Goal: Task Accomplishment & Management: Use online tool/utility

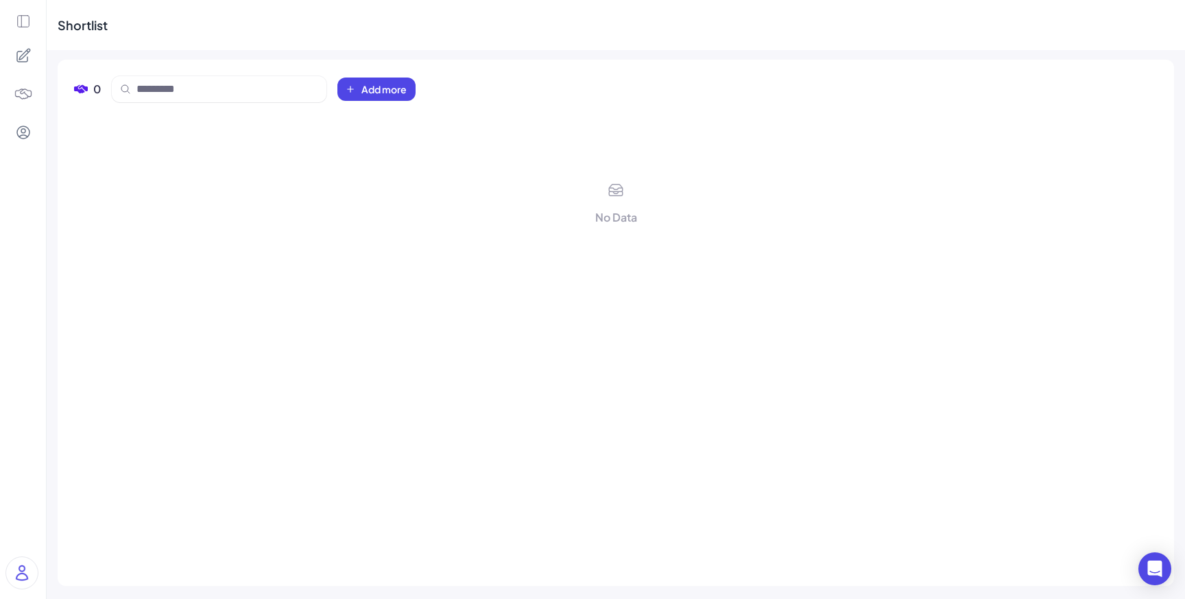
click at [29, 21] on icon at bounding box center [23, 22] width 12 height 12
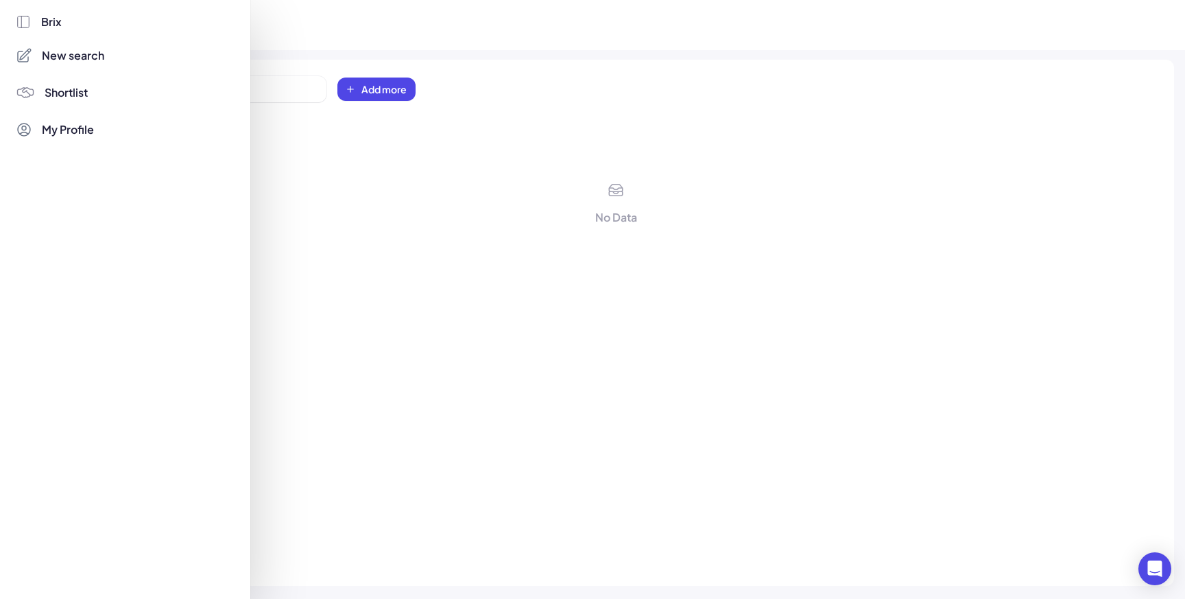
click at [46, 20] on span "Brix" at bounding box center [51, 22] width 21 height 16
click at [457, 258] on div at bounding box center [592, 299] width 1185 height 599
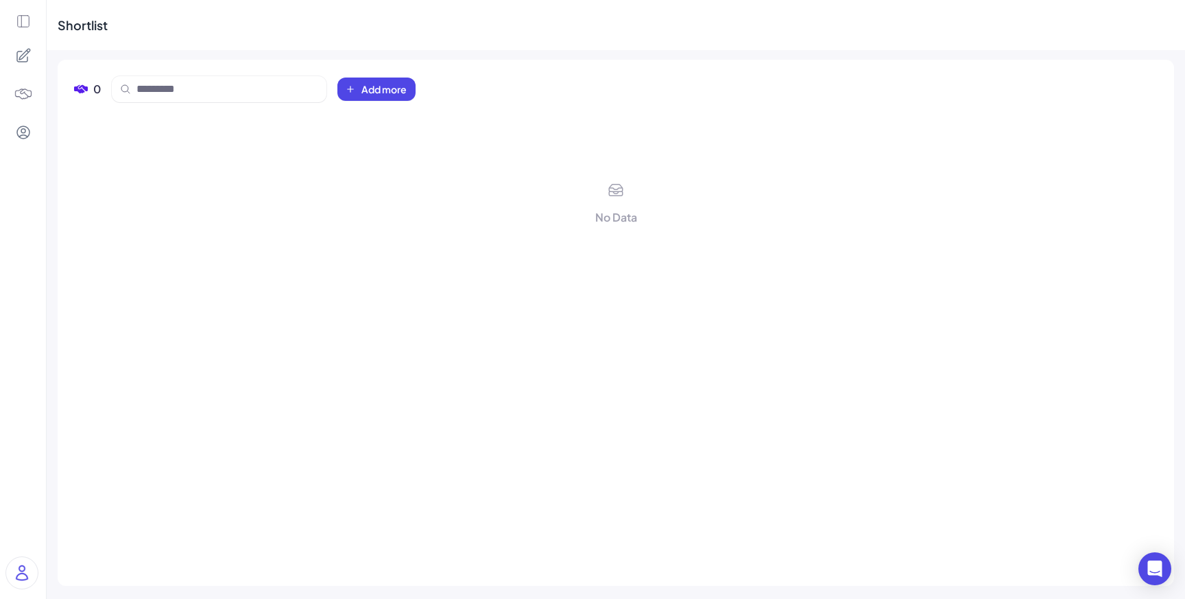
click at [19, 22] on icon at bounding box center [23, 21] width 15 height 15
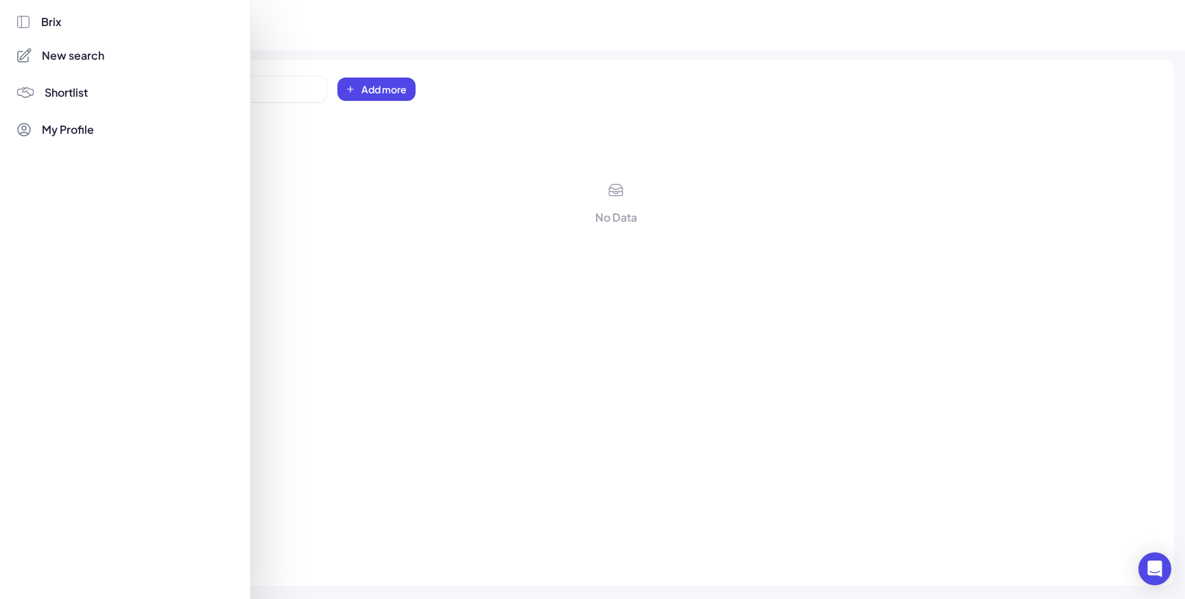
click at [58, 55] on span "New search" at bounding box center [73, 55] width 62 height 16
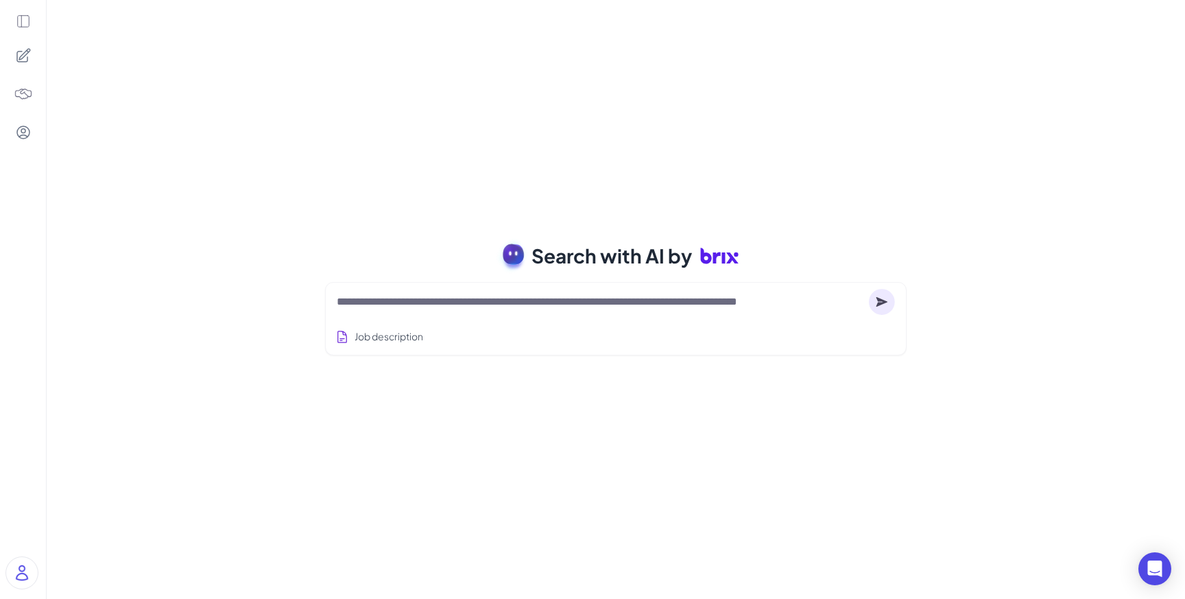
click at [387, 303] on textarea at bounding box center [600, 301] width 527 height 16
type textarea "**********"
click at [385, 304] on textarea at bounding box center [600, 301] width 527 height 16
paste textarea "**********"
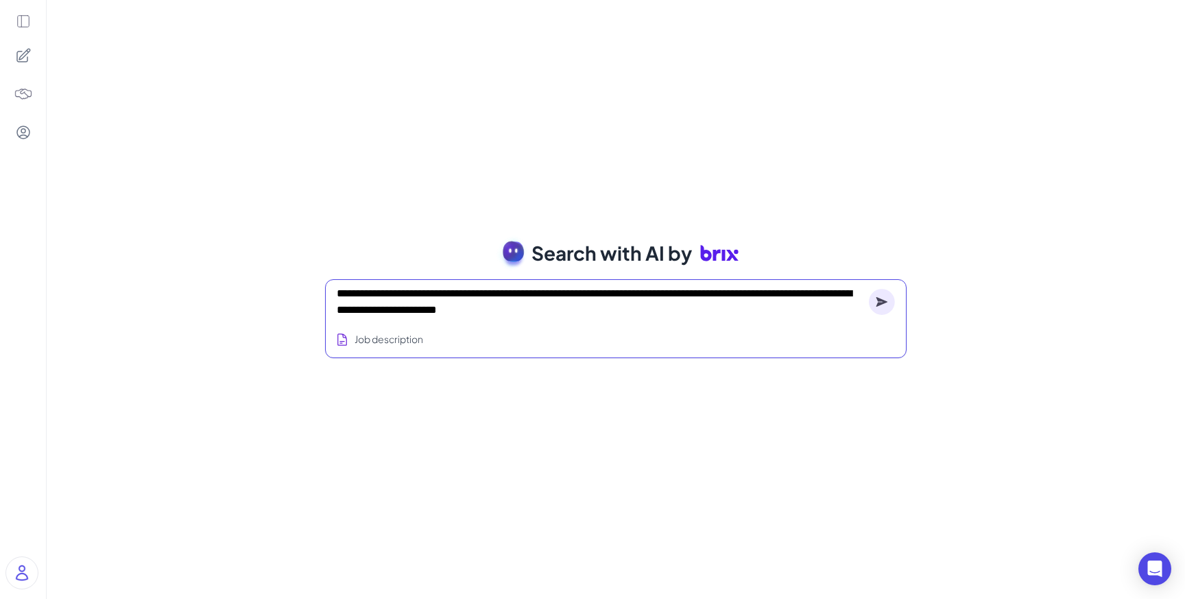
type textarea "**********"
click at [884, 304] on circle at bounding box center [882, 302] width 26 height 26
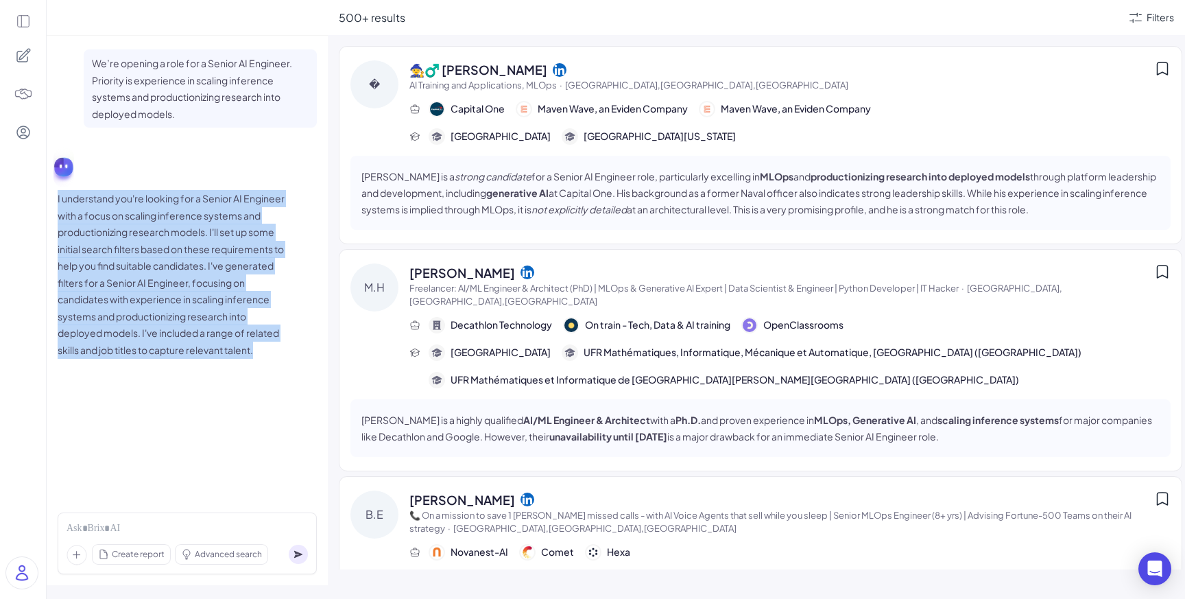
drag, startPoint x: 56, startPoint y: 196, endPoint x: 263, endPoint y: 357, distance: 262.3
click at [263, 357] on div "We’re opening a role for a Senior AI Engineer. Priority is experience in scalin…" at bounding box center [187, 269] width 281 height 466
copy p "I understand you're looking for a Senior AI Engineer with a focus on scaling in…"
click at [263, 357] on p "I understand you're looking for a Senior AI Engineer with a focus on scaling in…" at bounding box center [174, 274] width 233 height 168
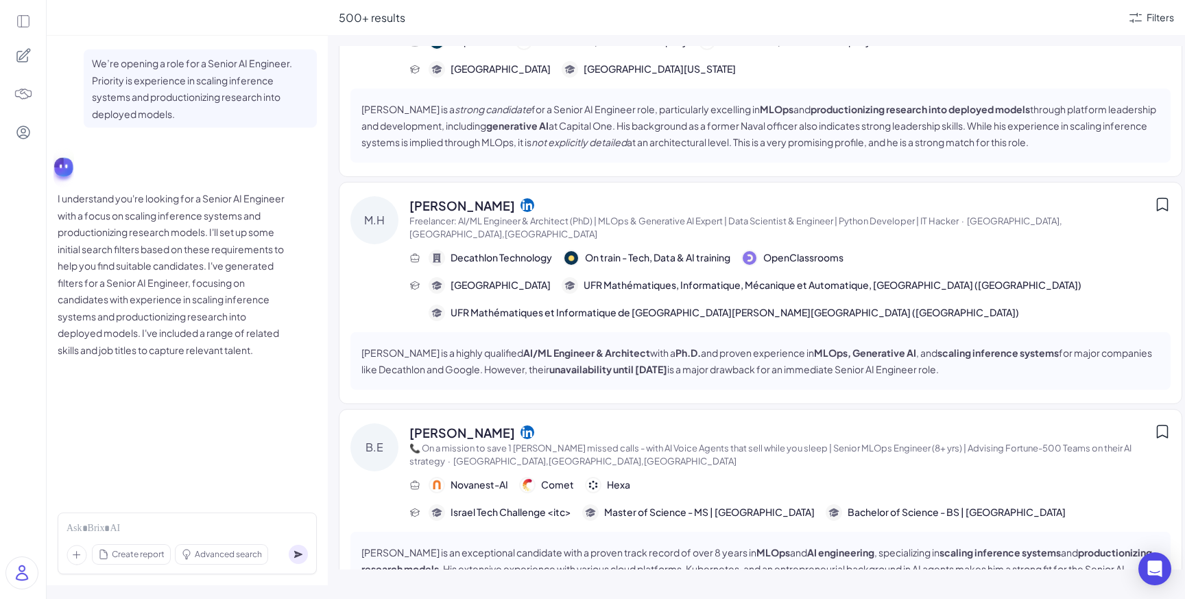
scroll to position [165, 0]
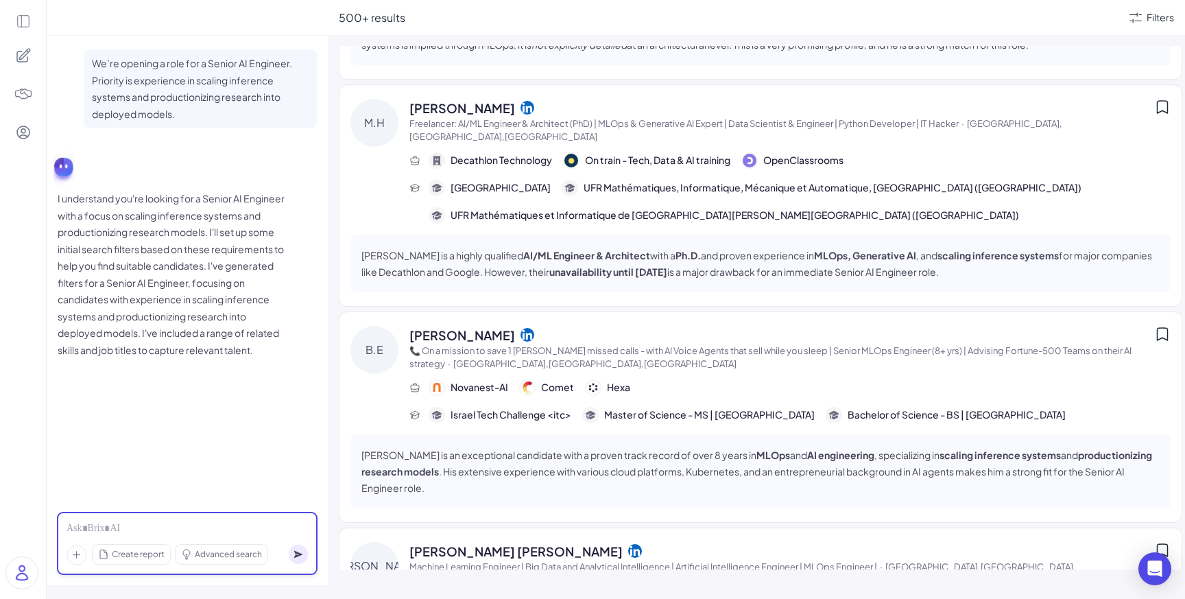
click at [194, 526] on div at bounding box center [187, 528] width 241 height 15
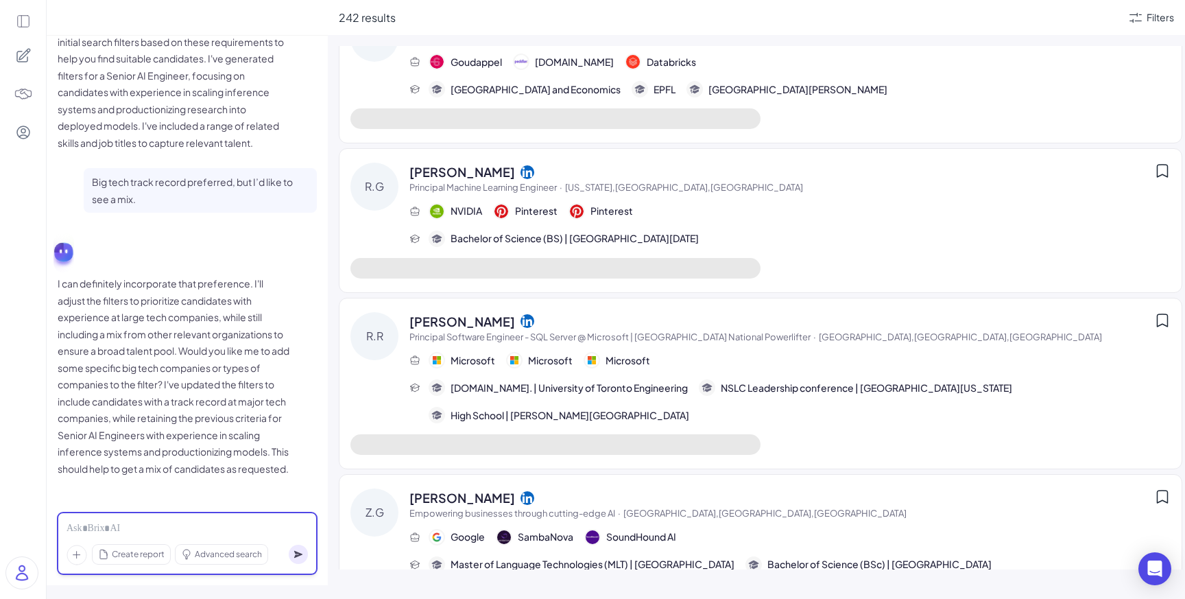
scroll to position [0, 0]
